Goal: Task Accomplishment & Management: Use online tool/utility

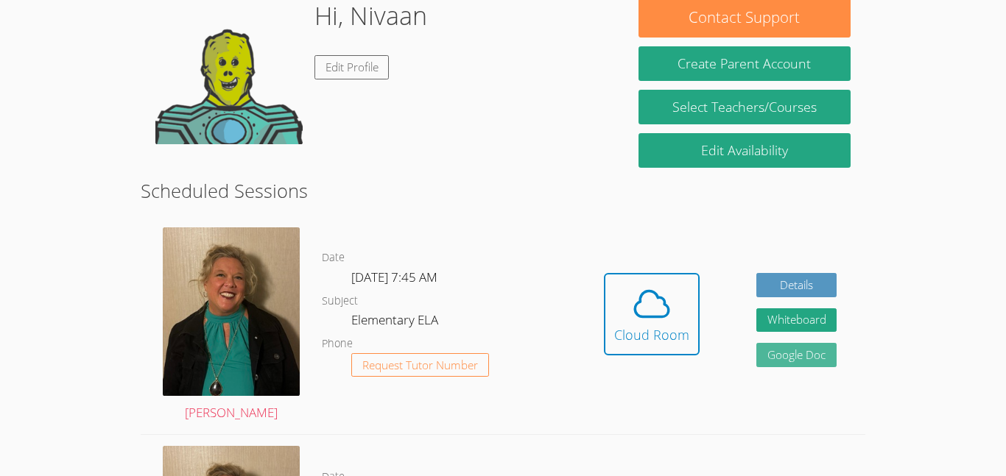
scroll to position [141, 0]
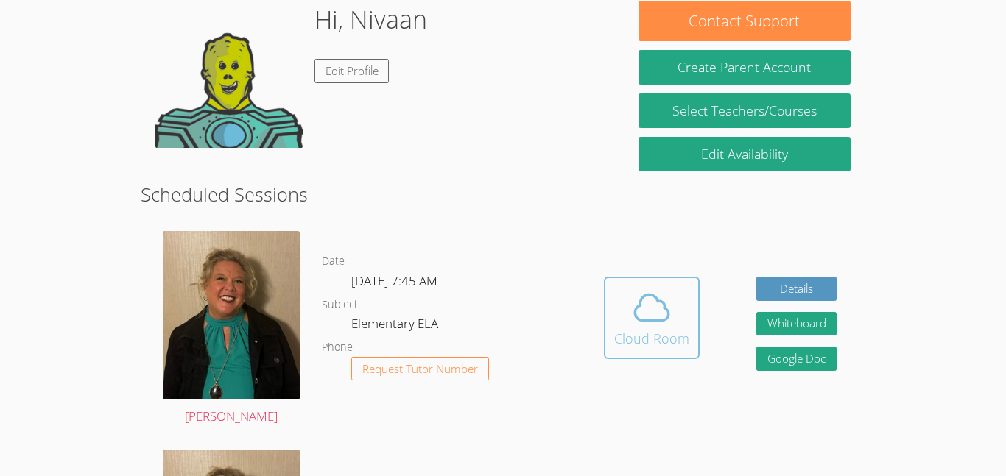
click at [657, 298] on icon at bounding box center [651, 307] width 41 height 41
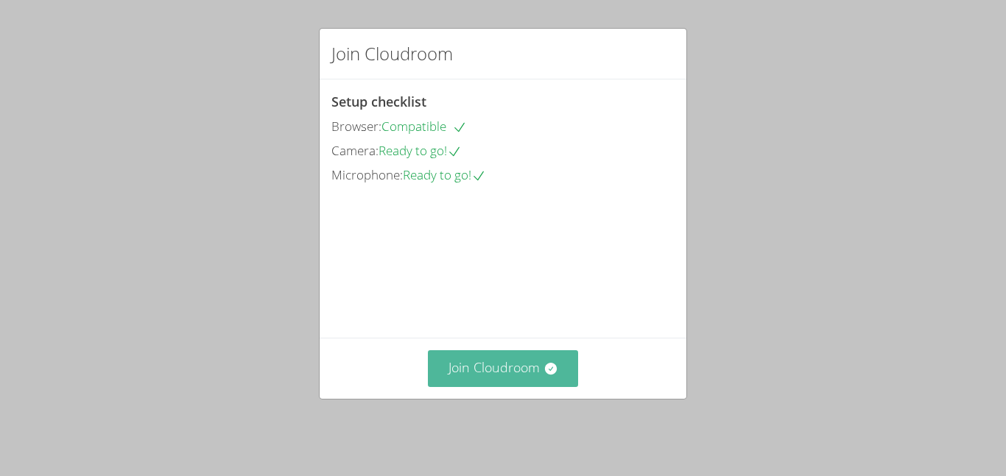
click at [534, 384] on button "Join Cloudroom" at bounding box center [503, 368] width 151 height 36
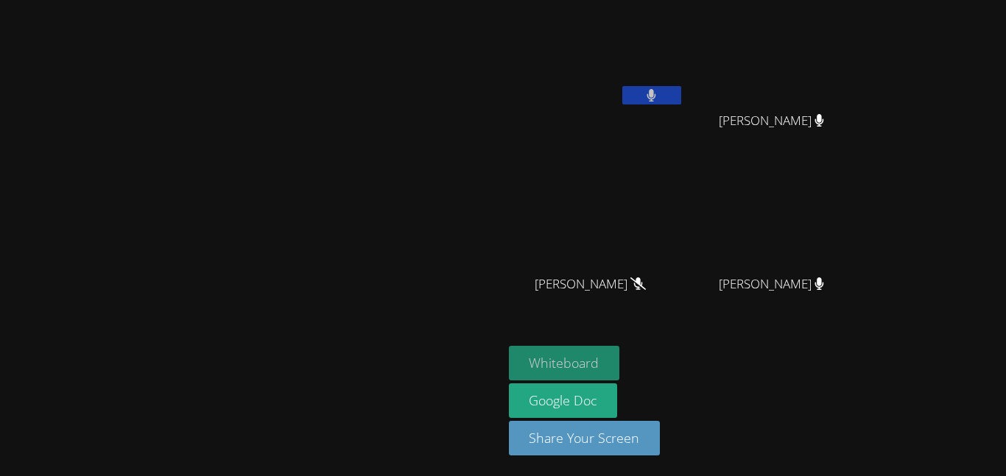
click at [620, 362] on button "Whiteboard" at bounding box center [564, 363] width 111 height 35
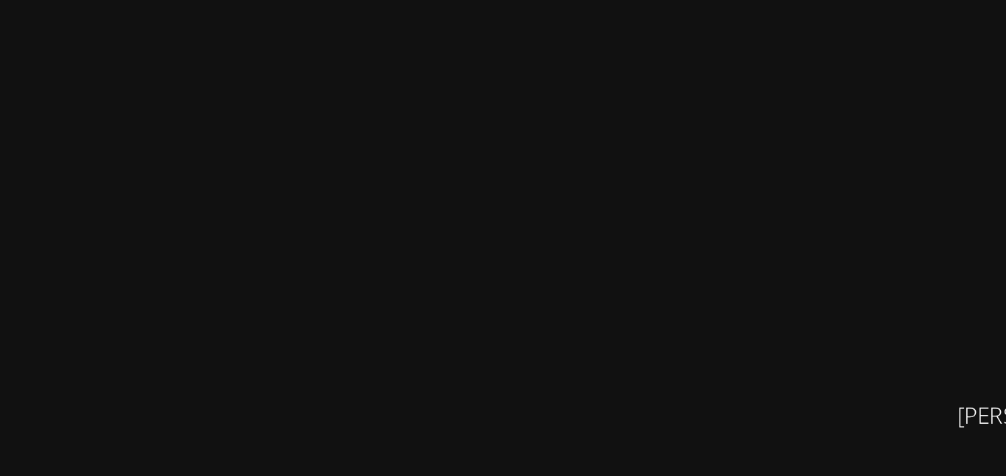
click at [272, 169] on video at bounding box center [251, 209] width 221 height 276
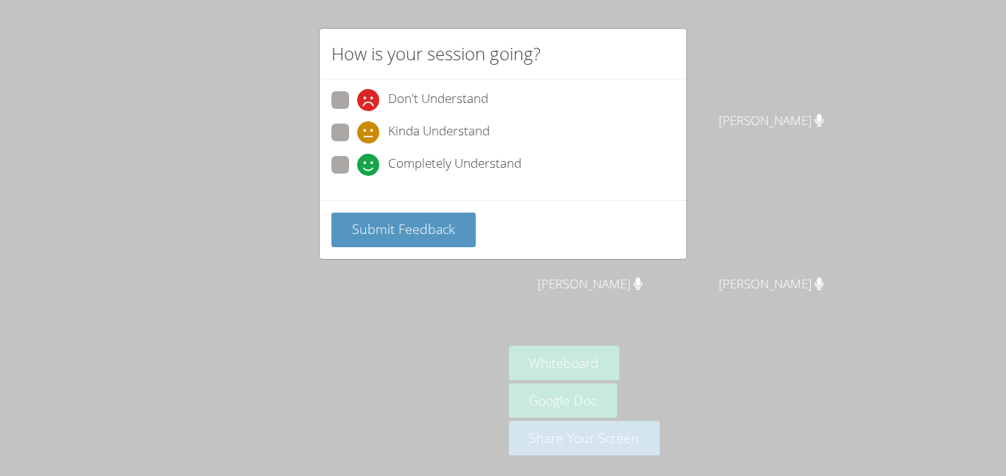
click at [357, 176] on span at bounding box center [357, 176] width 0 height 0
click at [357, 167] on input "Completely Understand" at bounding box center [363, 162] width 13 height 13
radio input "true"
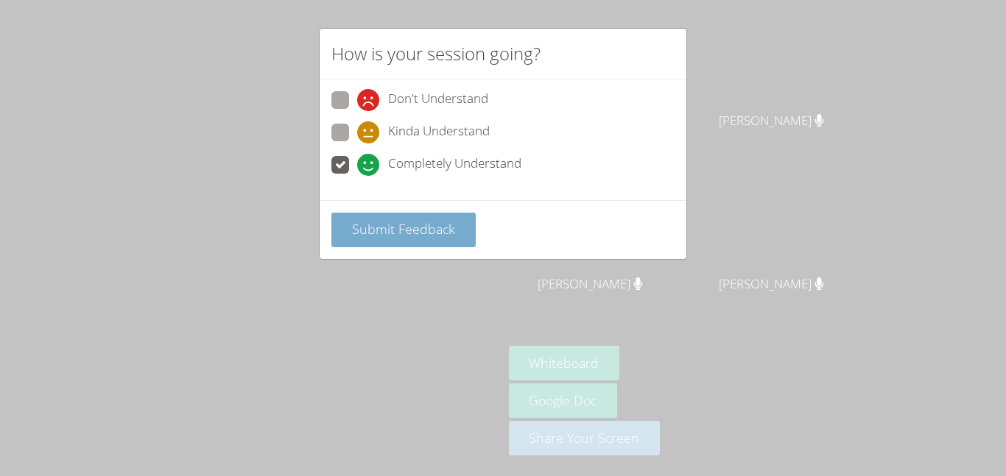
click at [386, 230] on span "Submit Feedback" at bounding box center [403, 229] width 103 height 18
